Goal: Task Accomplishment & Management: Manage account settings

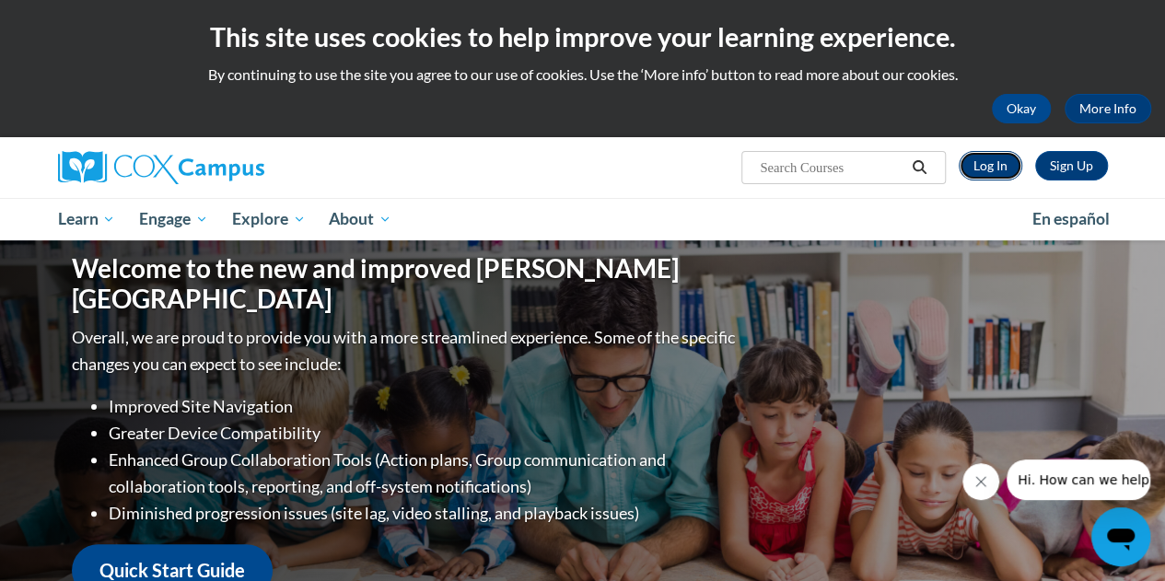
click at [993, 174] on link "Log In" at bounding box center [991, 165] width 64 height 29
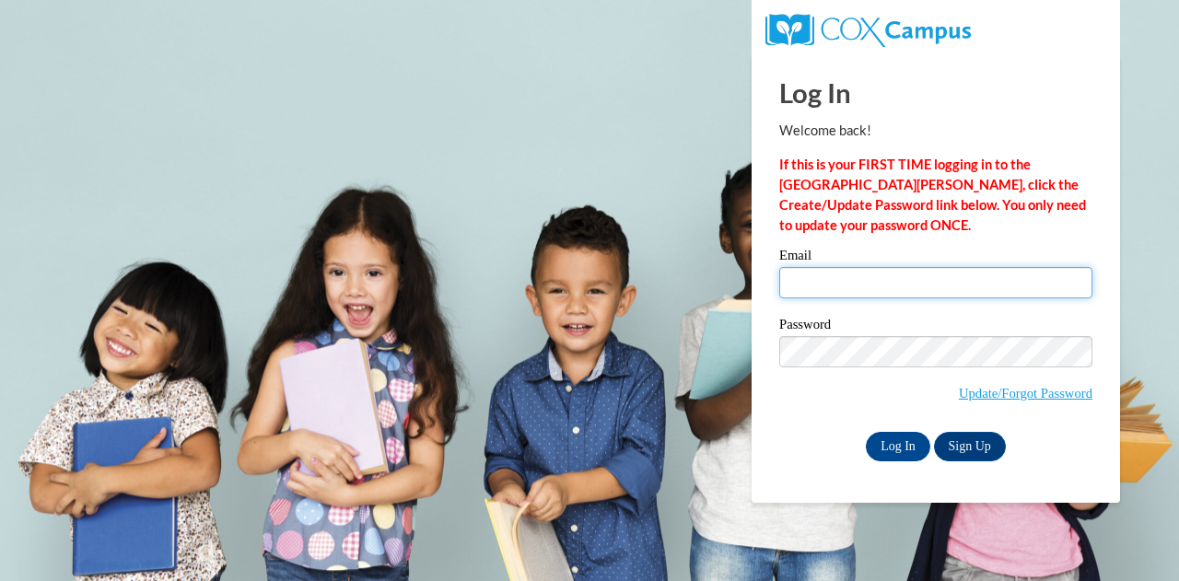
click at [875, 286] on input "Email" at bounding box center [935, 282] width 313 height 31
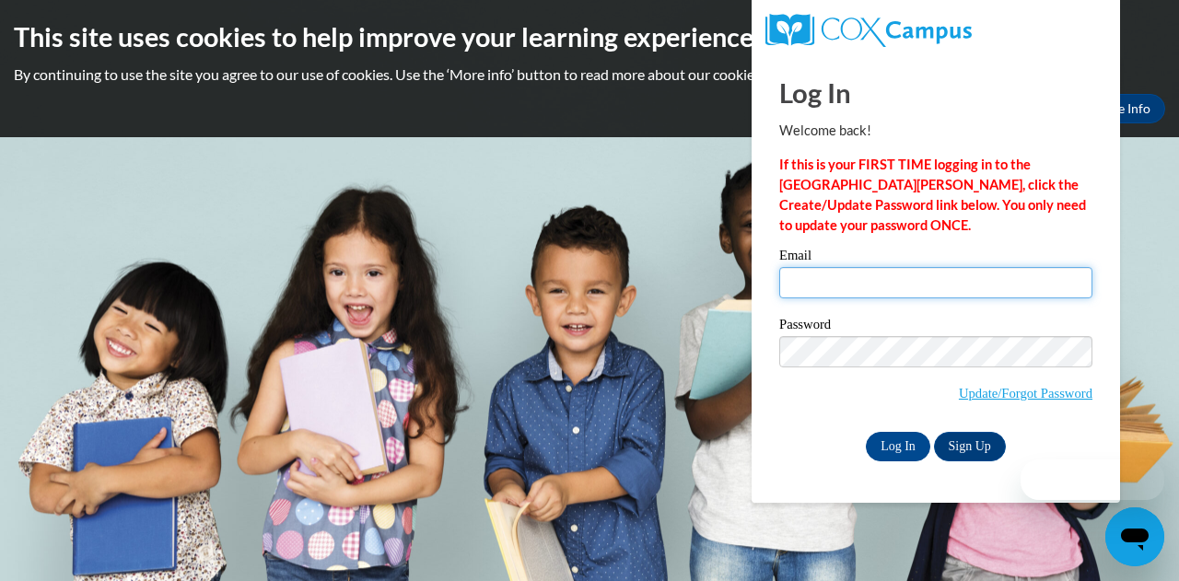
type input "[PERSON_NAME][EMAIL_ADDRESS][PERSON_NAME][DOMAIN_NAME]"
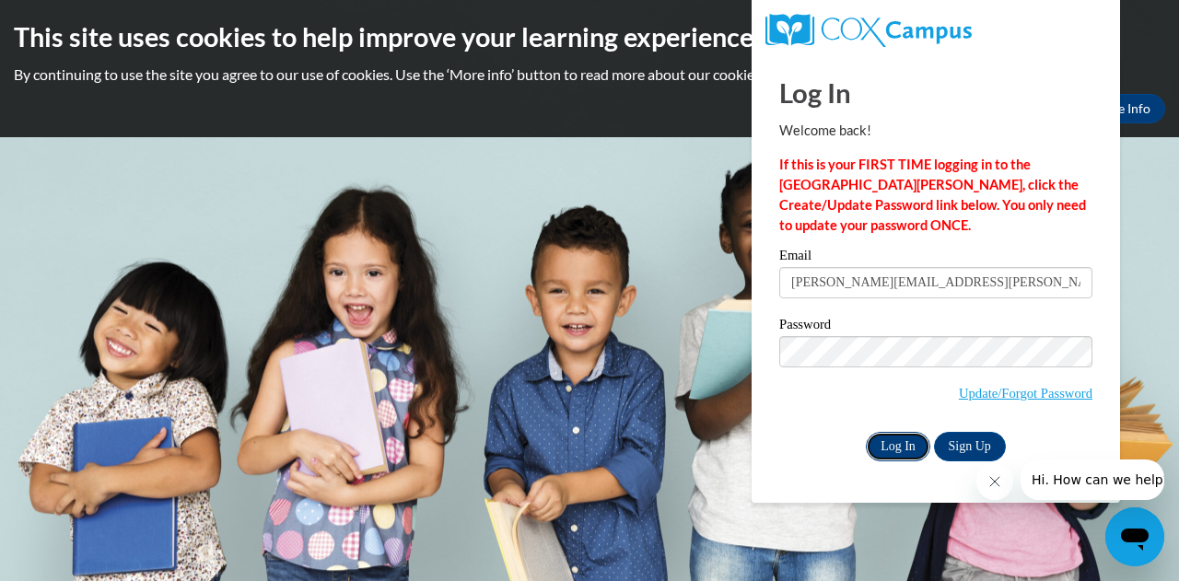
click at [895, 442] on input "Log In" at bounding box center [898, 446] width 64 height 29
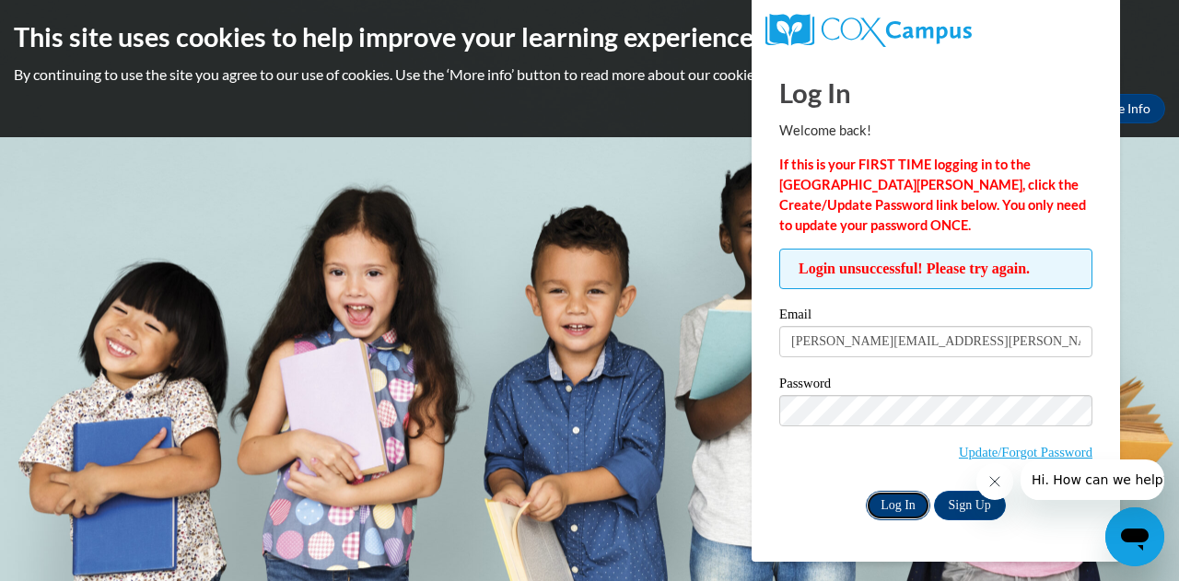
click at [891, 502] on input "Log In" at bounding box center [898, 505] width 64 height 29
click at [893, 504] on input "Log In" at bounding box center [898, 505] width 64 height 29
